Goal: Task Accomplishment & Management: Complete application form

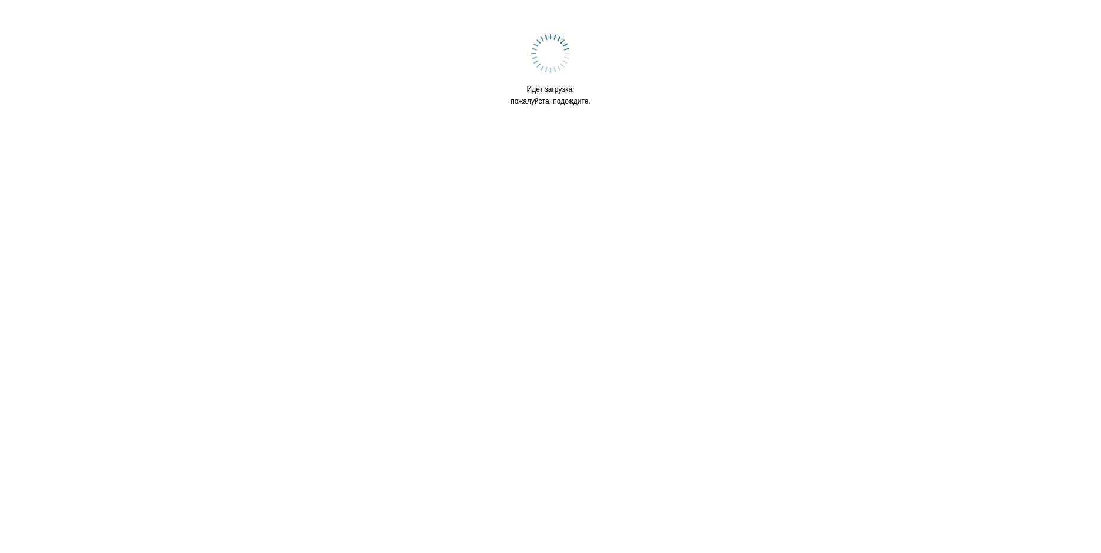
click at [465, 148] on html "Идет загрузка, пожалуйста, подождите." at bounding box center [550, 74] width 1101 height 148
click at [551, 61] on img at bounding box center [550, 53] width 39 height 39
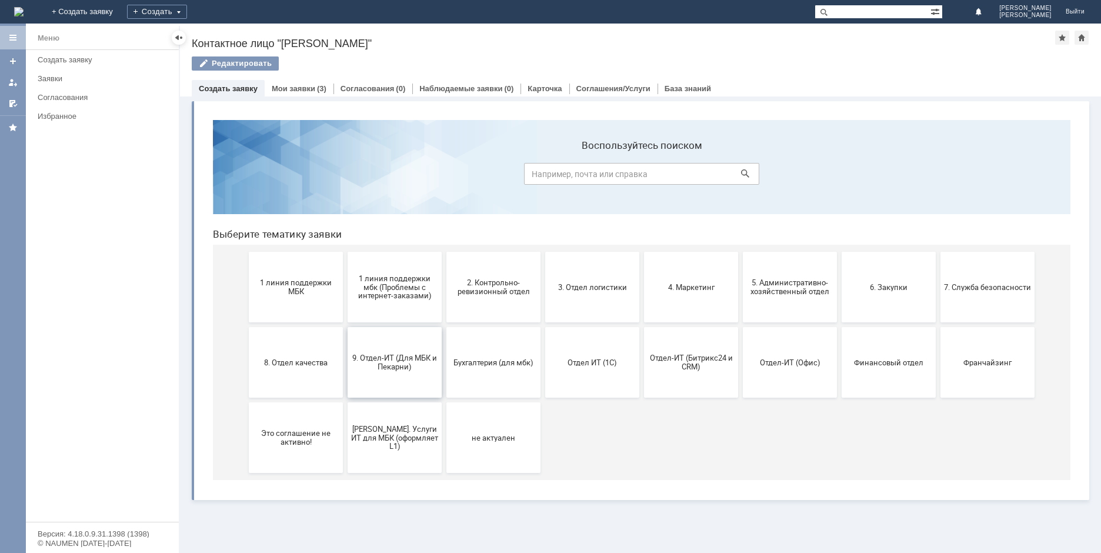
click at [405, 368] on span "9. Отдел-ИТ (Для МБК и Пекарни)" at bounding box center [394, 362] width 87 height 18
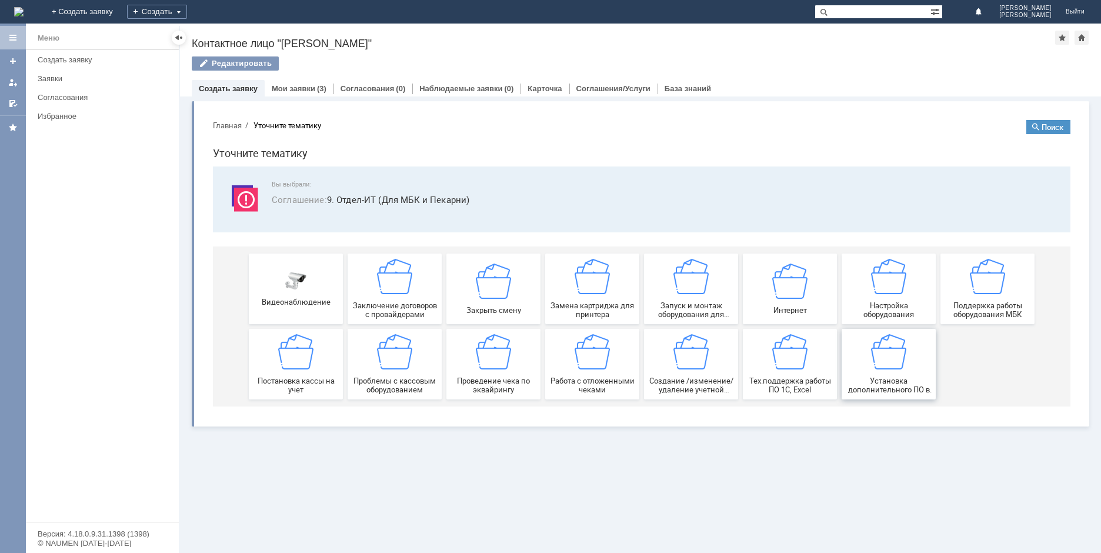
click at [897, 381] on span "Установка дополнительного ПО в МБК" at bounding box center [888, 385] width 87 height 18
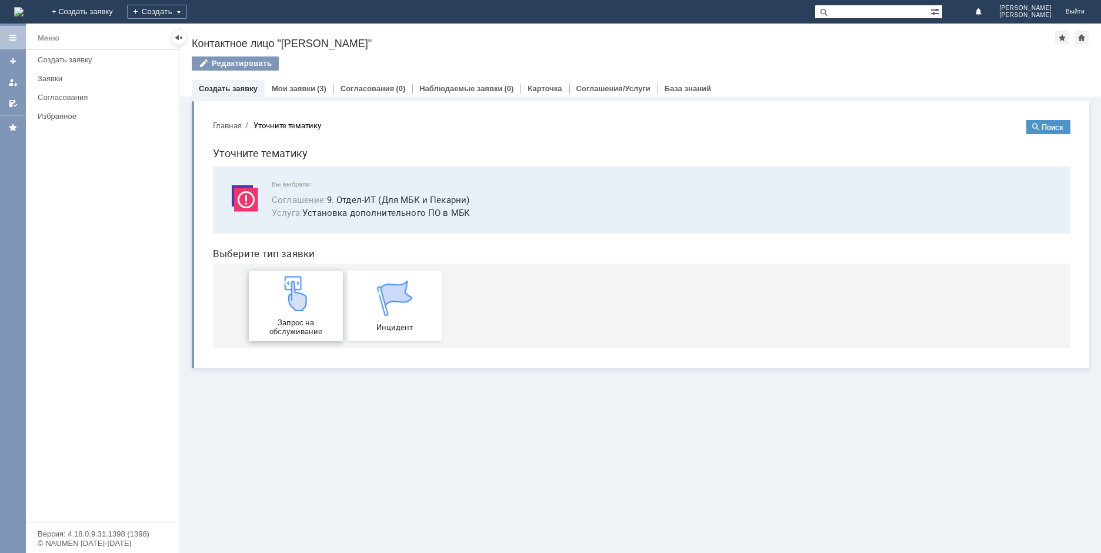
click at [313, 298] on div "Запрос на обслуживание" at bounding box center [295, 306] width 87 height 60
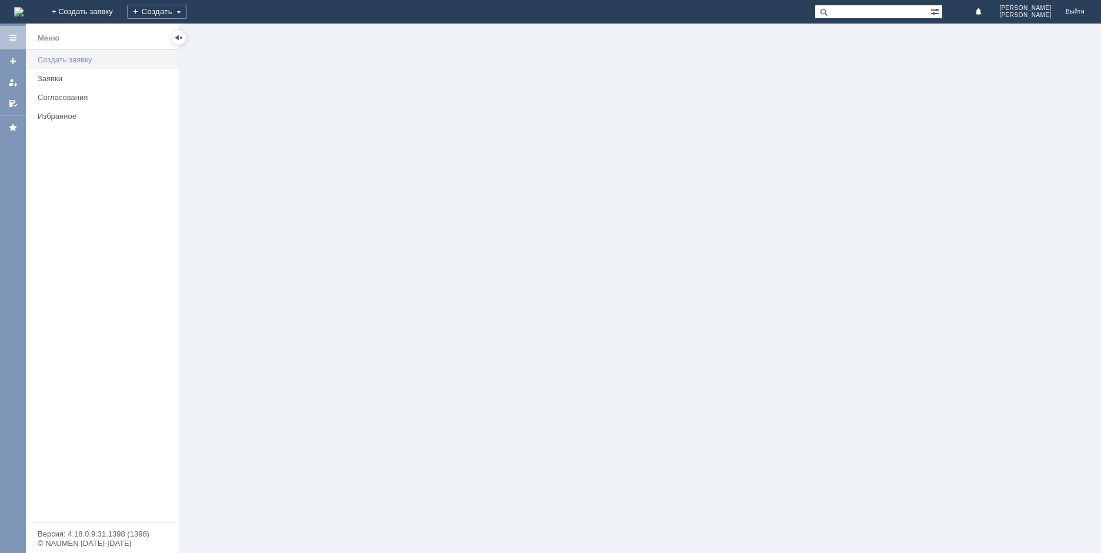
click at [84, 58] on div "Создать заявку" at bounding box center [105, 59] width 134 height 9
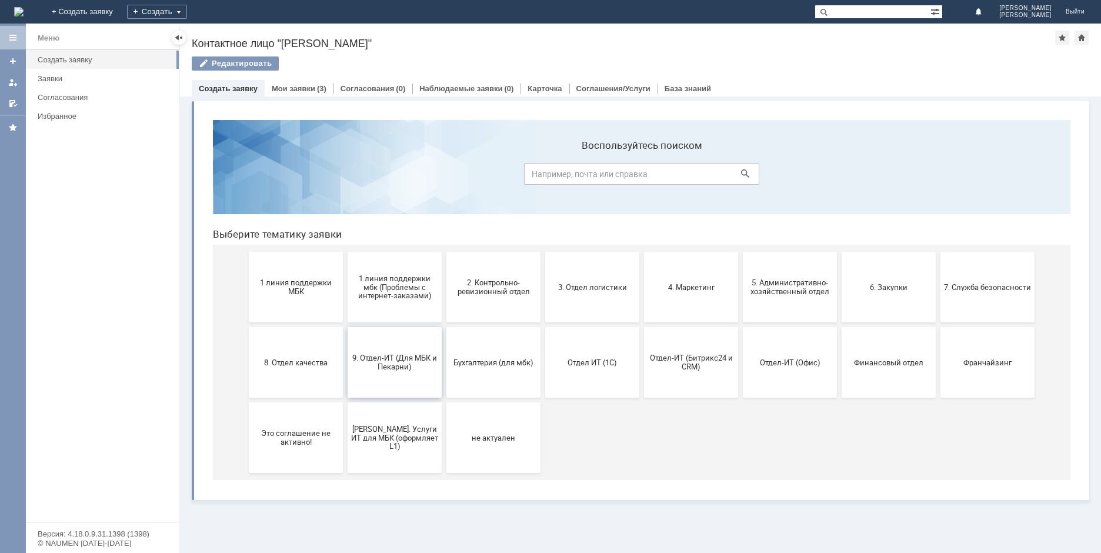
click at [409, 366] on span "9. Отдел-ИТ (Для МБК и Пекарни)" at bounding box center [394, 362] width 87 height 18
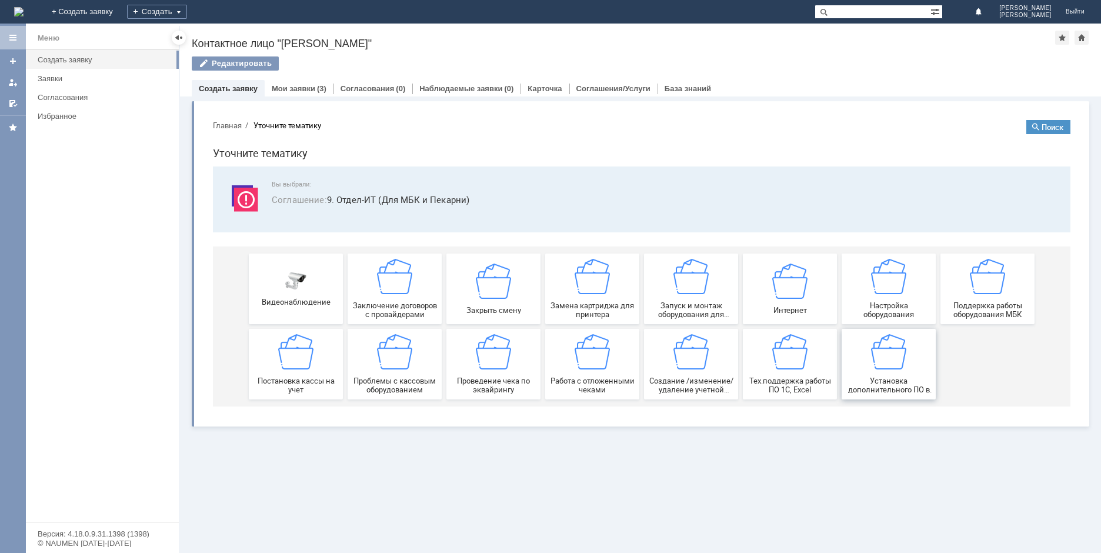
click at [876, 353] on img at bounding box center [888, 351] width 35 height 35
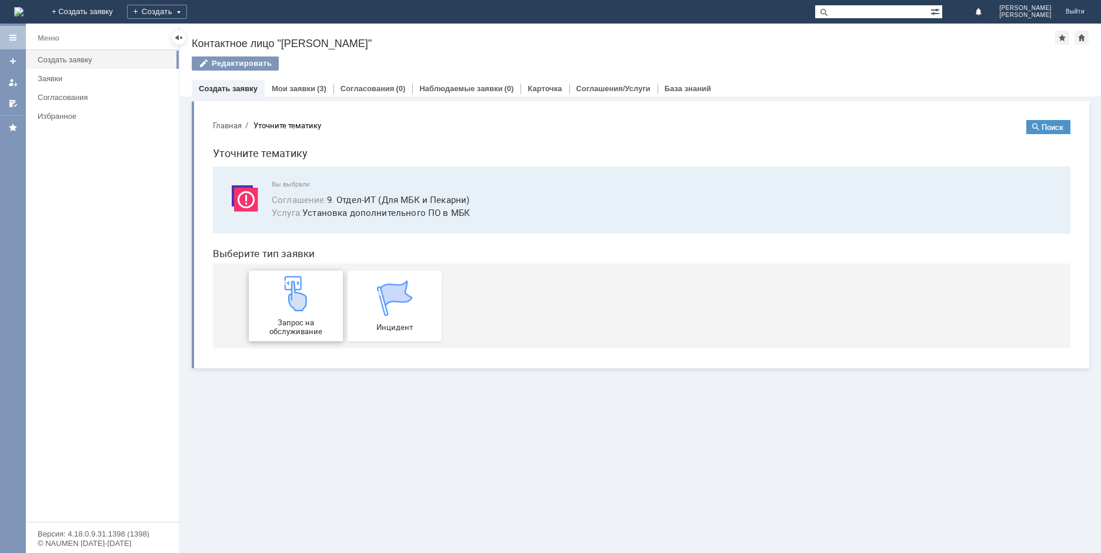
click at [305, 319] on span "Запрос на обслуживание" at bounding box center [295, 327] width 87 height 18
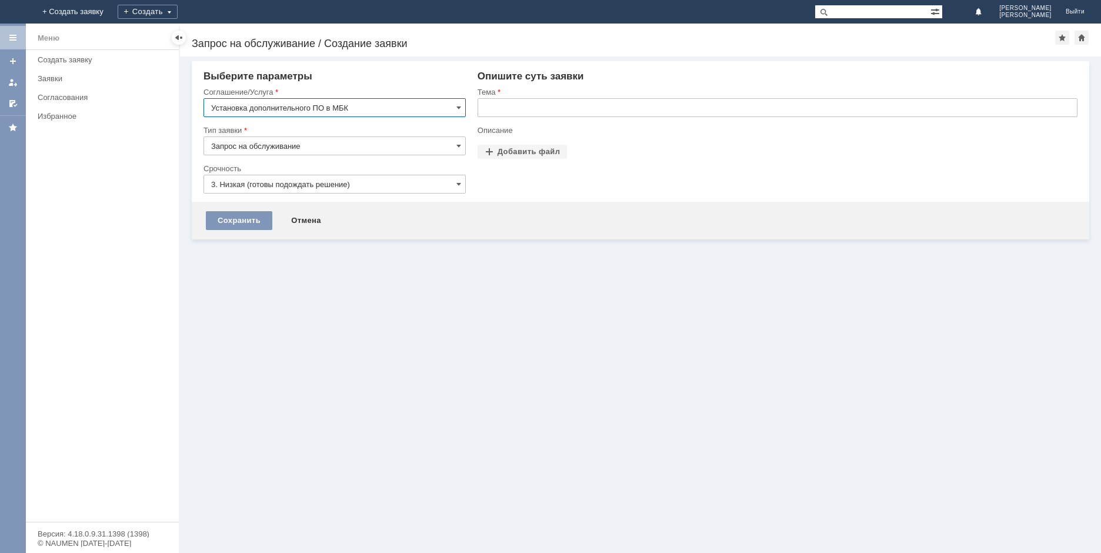
click at [362, 102] on input "Установка дополнительного ПО в МБК" at bounding box center [334, 107] width 262 height 19
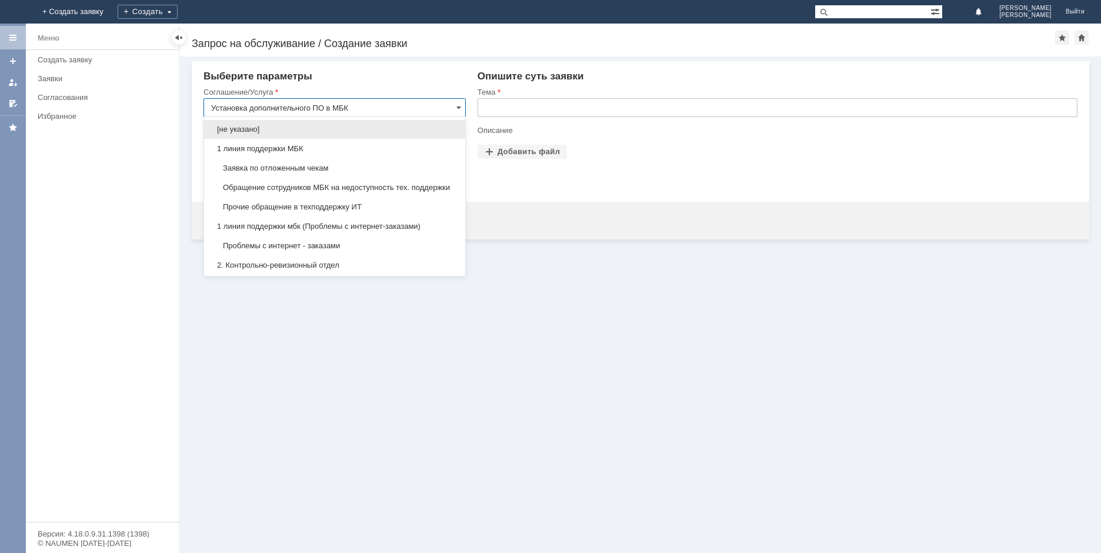
click at [368, 106] on input "Установка дополнительного ПО в МБК" at bounding box center [334, 107] width 262 height 19
click at [359, 362] on div "Внимание! Выберите параметры Соглашение/Услуга Установка дополнительного ПО в М…" at bounding box center [640, 304] width 921 height 496
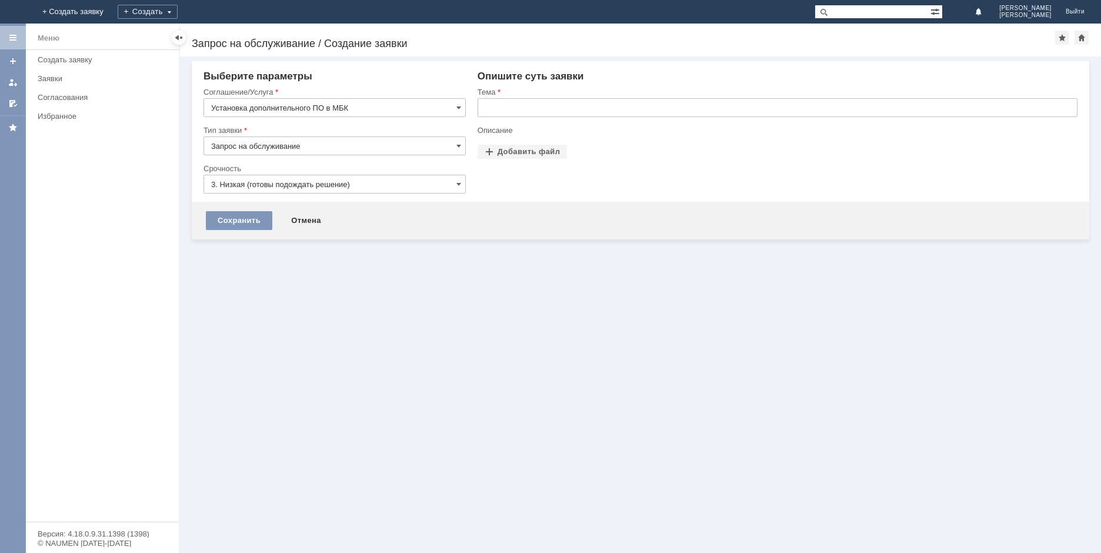
type input "Установка дополнительного ПО в МБК"
click at [301, 183] on input "3. Низкая (готовы подождать решение)" at bounding box center [334, 184] width 262 height 19
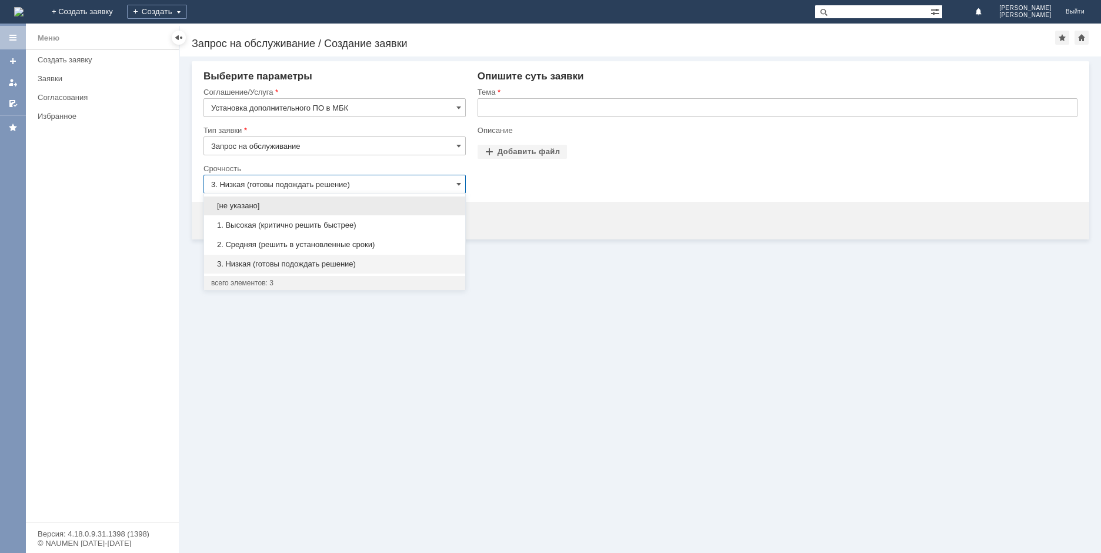
click at [283, 251] on div "2. Средняя (решить в установленные сроки)" at bounding box center [334, 244] width 261 height 19
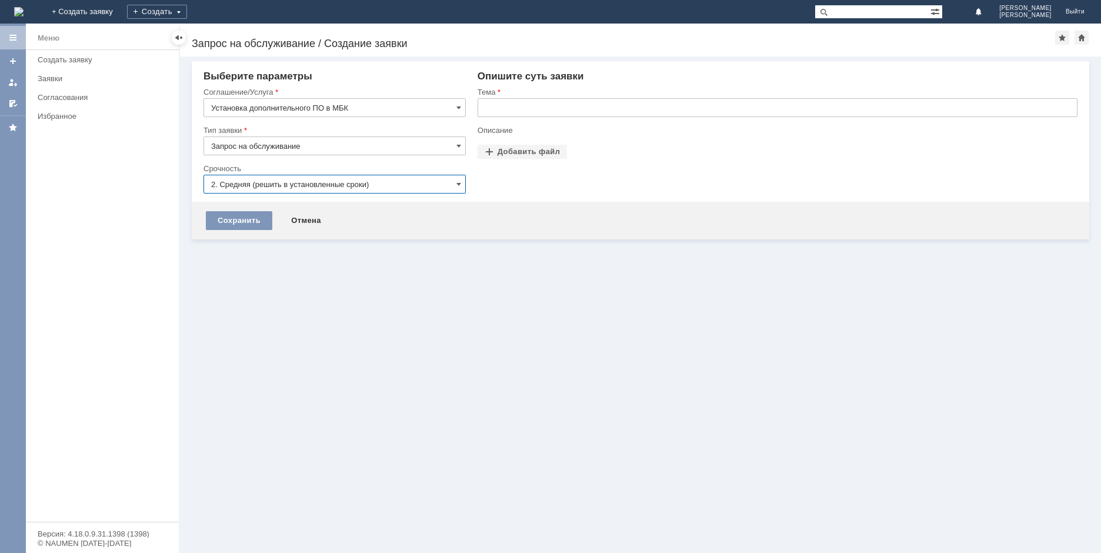
type input "2. Средняя (решить в установленные сроки)"
click at [372, 290] on div "Внимание! Выберите параметры Соглашение/Услуга Установка дополнительного ПО в М…" at bounding box center [640, 304] width 921 height 496
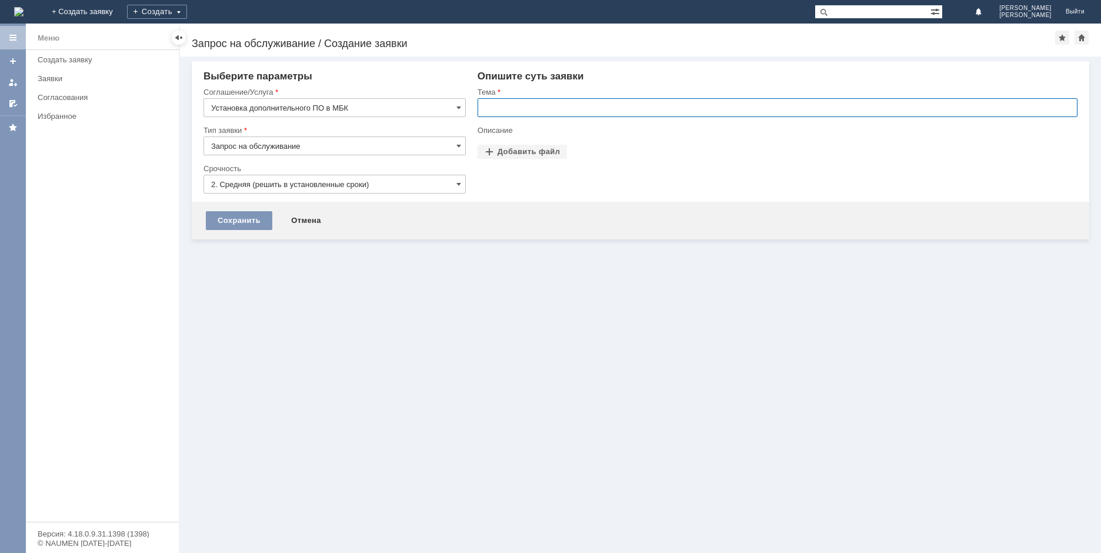
click at [522, 105] on input "text" at bounding box center [778, 107] width 600 height 19
paste input "15.08.0205 15.08.0205"
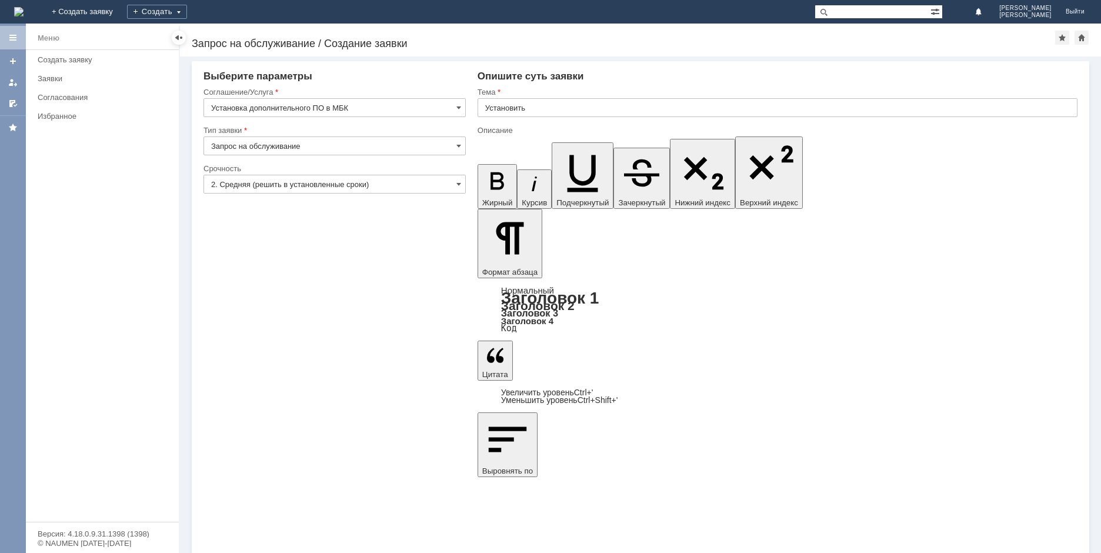
click at [555, 108] on input "Установить" at bounding box center [778, 107] width 600 height 19
type input "Установить Bandicam/"
